Goal: Information Seeking & Learning: Check status

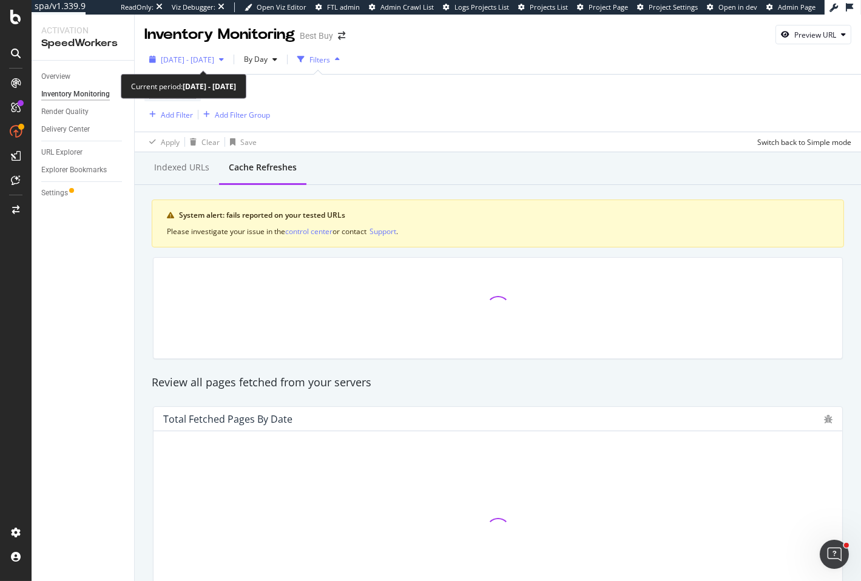
click at [229, 53] on div "[DATE] - [DATE]" at bounding box center [186, 59] width 84 height 18
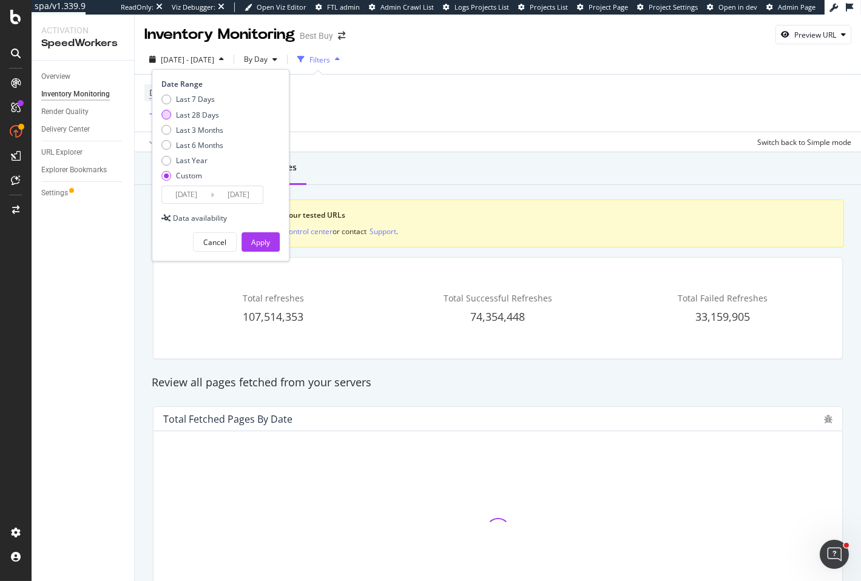
click at [196, 111] on div "Last 28 Days" at bounding box center [197, 115] width 43 height 10
type input "2025/09/18"
type input "2025/10/15"
click at [277, 235] on button "Apply" at bounding box center [261, 241] width 38 height 19
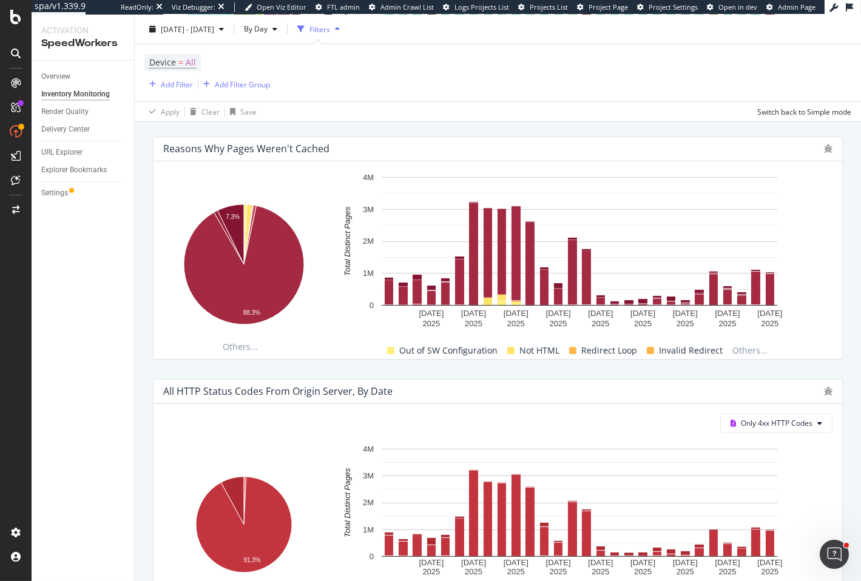
scroll to position [856, 0]
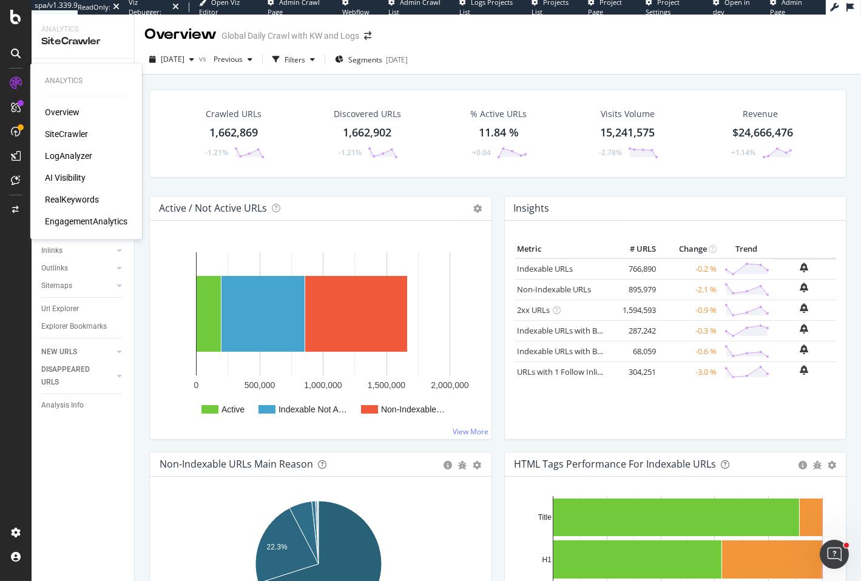
click at [67, 178] on div "AI Visibility" at bounding box center [65, 178] width 41 height 12
